Goal: Task Accomplishment & Management: Manage account settings

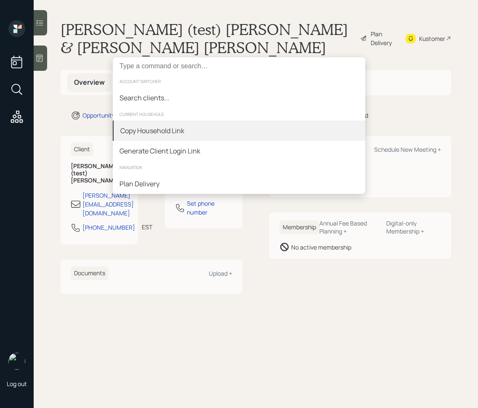
click at [223, 131] on div "Copy Household Link" at bounding box center [239, 130] width 253 height 20
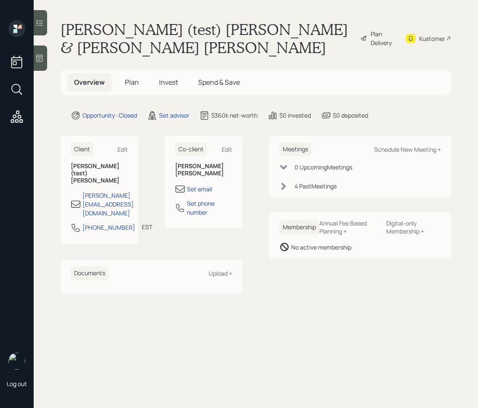
click at [141, 83] on main "Gordon (test) Hanssen & Mary Sue Plan Delivery Kustomer Overview Plan Invest Sp…" at bounding box center [256, 204] width 445 height 408
click at [133, 73] on h5 "Plan" at bounding box center [131, 82] width 27 height 18
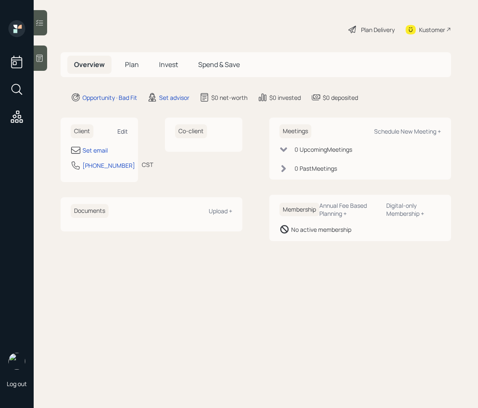
click at [120, 131] on div "Edit" at bounding box center [122, 131] width 11 height 8
select select "America/[GEOGRAPHIC_DATA]"
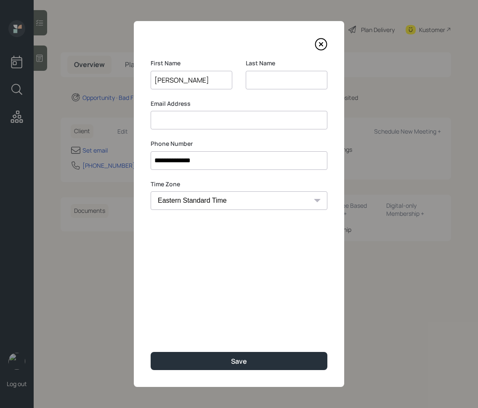
click at [188, 77] on input "[PERSON_NAME]" at bounding box center [192, 80] width 82 height 19
type input "[PERSON_NAME]"
click at [281, 75] on input at bounding box center [287, 80] width 82 height 19
paste input "[PERSON_NAME]"
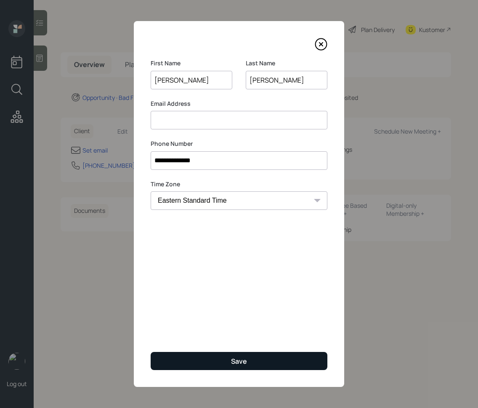
type input "[PERSON_NAME]"
click at [246, 361] on div "Save" at bounding box center [239, 360] width 16 height 9
